Goal: Navigation & Orientation: Find specific page/section

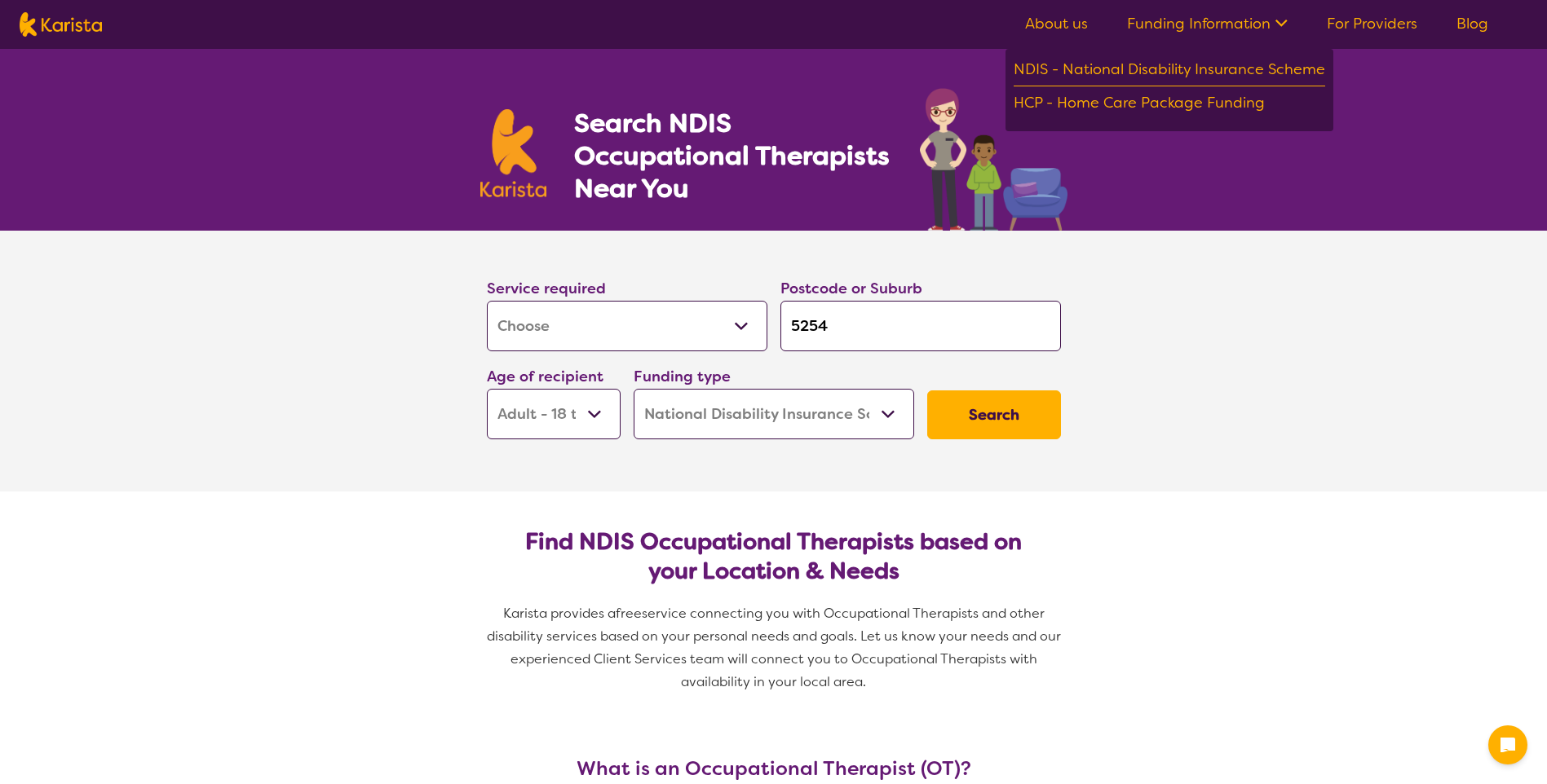
select select "[MEDICAL_DATA]"
select select "AD"
select select "NDIS"
select select "[MEDICAL_DATA]"
select select "AD"
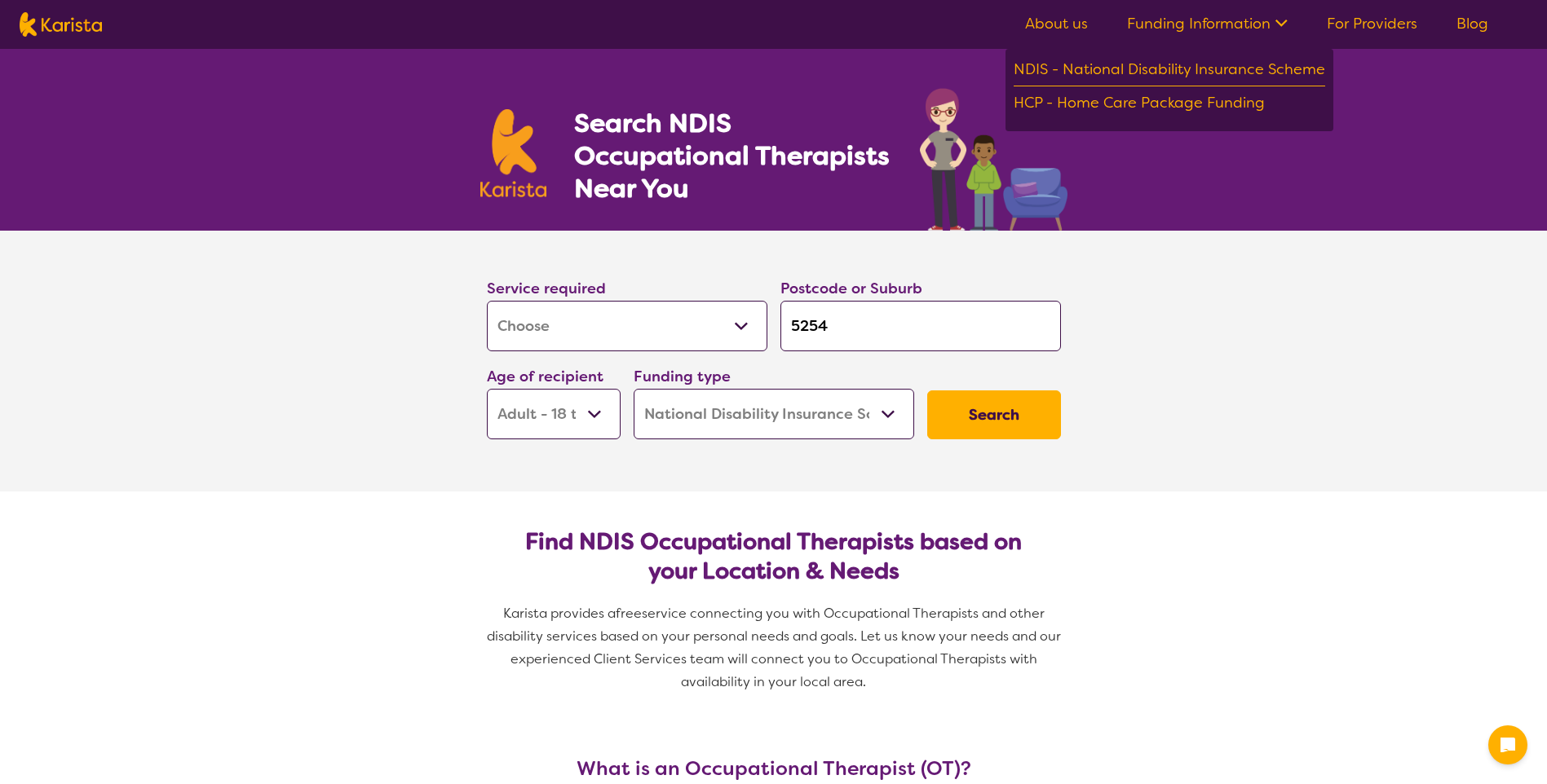
select select "NDIS"
click at [1381, 28] on link "For Providers" at bounding box center [1372, 23] width 91 height 19
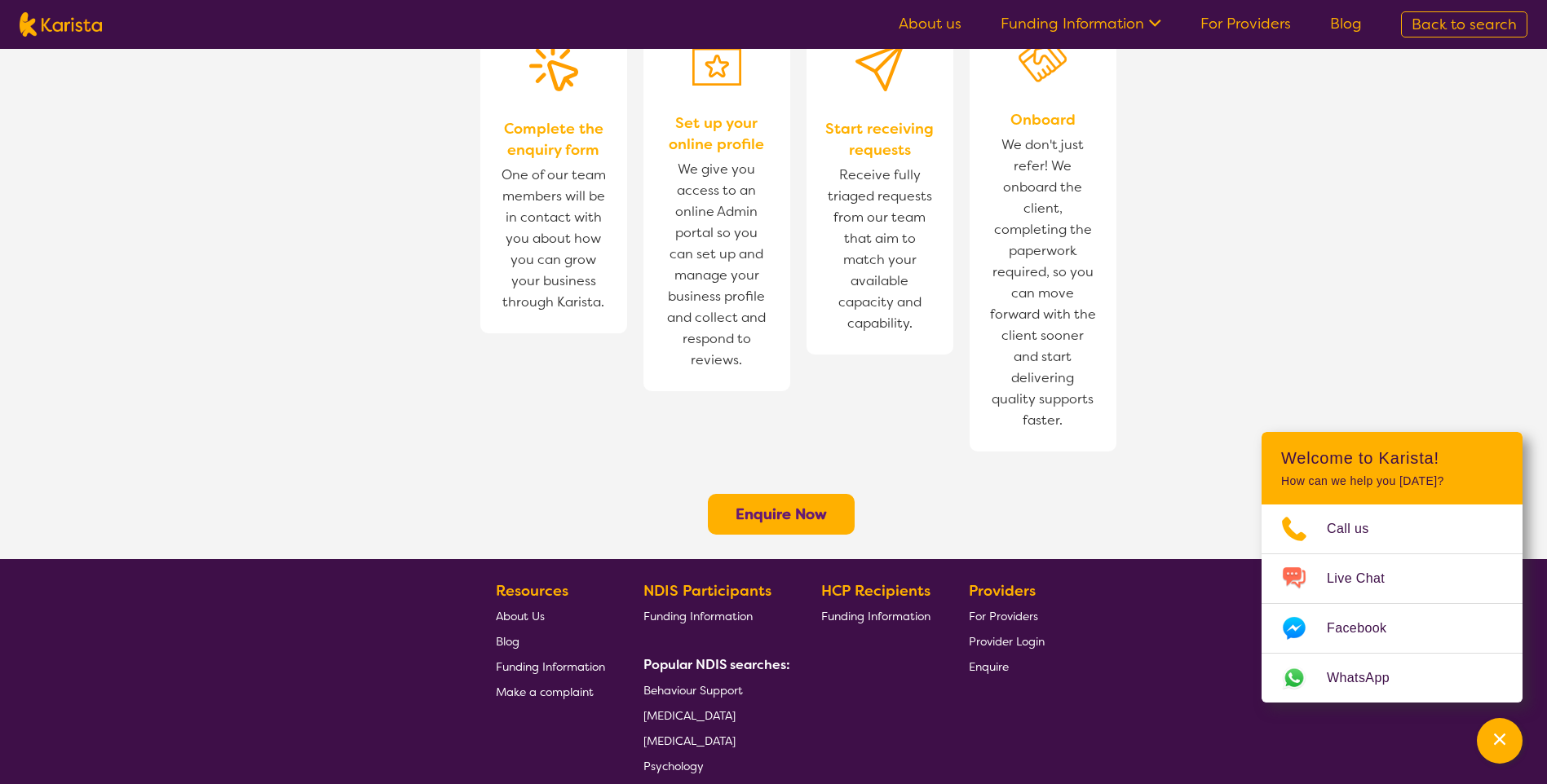
scroll to position [1182, 0]
